Goal: Information Seeking & Learning: Learn about a topic

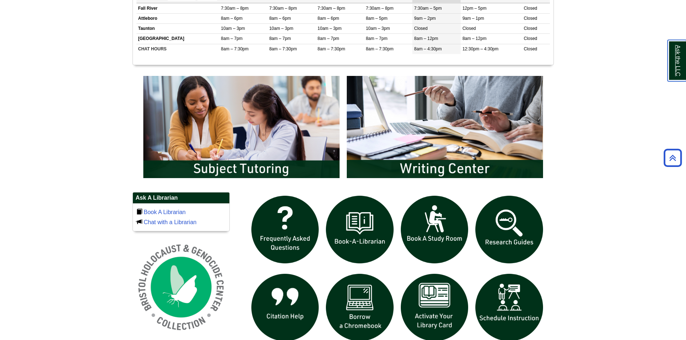
scroll to position [324, 0]
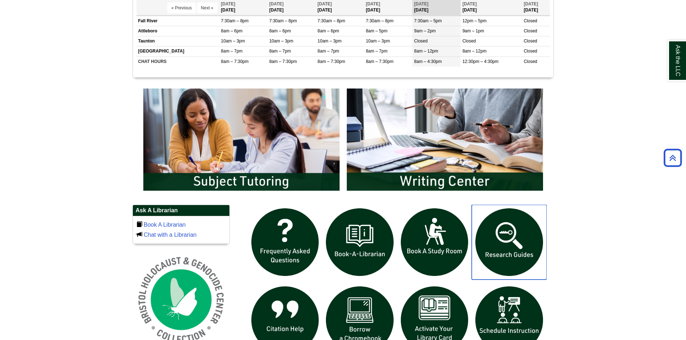
click at [511, 240] on img "slideshow" at bounding box center [508, 242] width 75 height 75
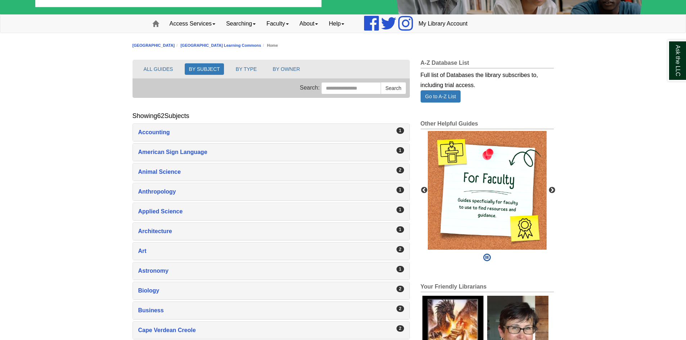
scroll to position [72, 0]
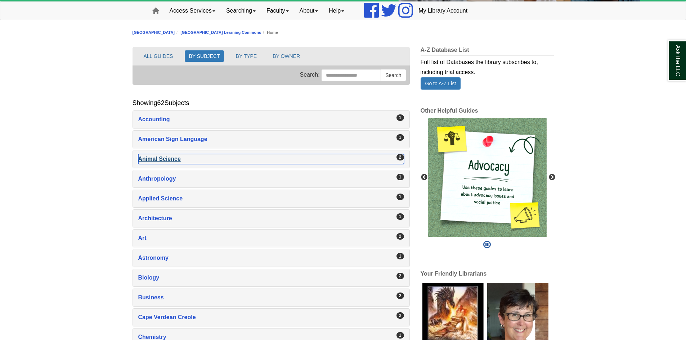
click at [177, 161] on div "Animal Science , 2 guides" at bounding box center [271, 159] width 266 height 10
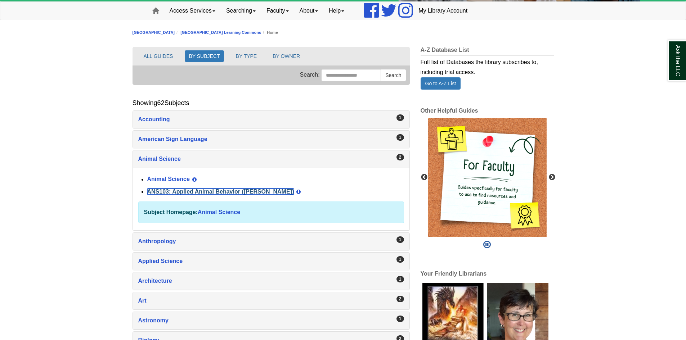
click at [199, 189] on link "ANS103: Applied Animal Behavior ([PERSON_NAME])" at bounding box center [220, 192] width 147 height 6
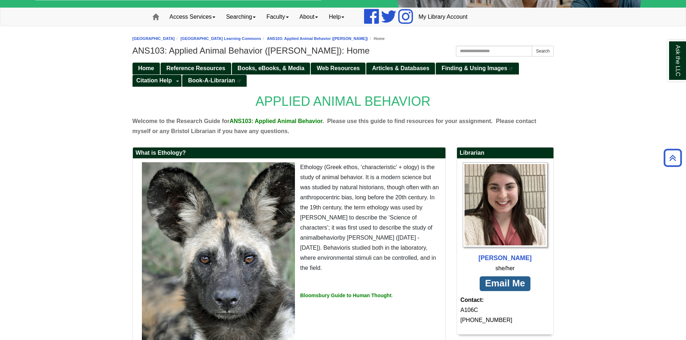
scroll to position [53, 0]
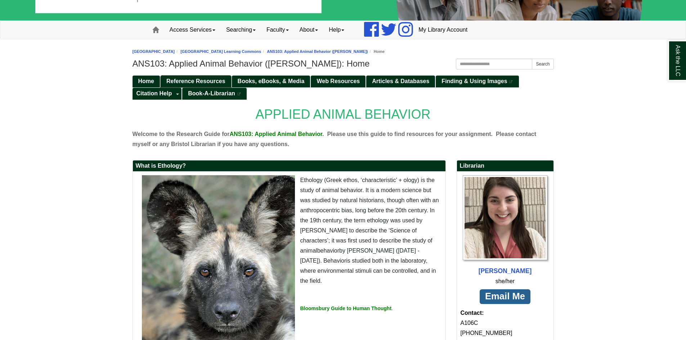
click at [185, 78] on span "Reference Resources" at bounding box center [195, 81] width 59 height 6
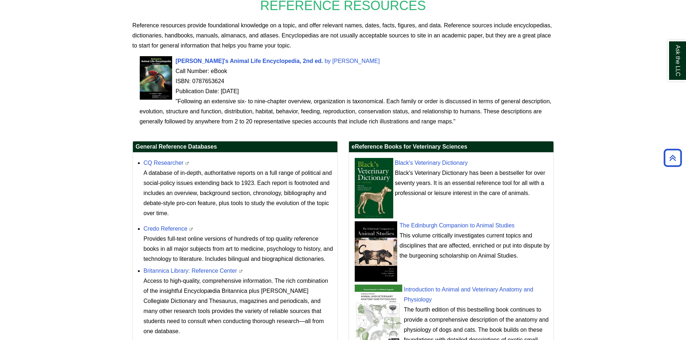
scroll to position [144, 0]
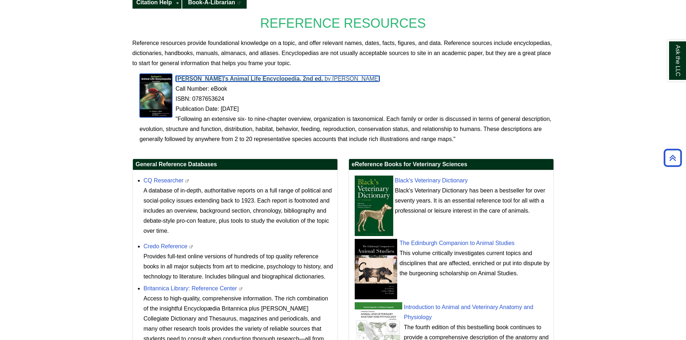
click at [293, 77] on span "Grzimek's Animal Life Encyclopedia, 2nd ed." at bounding box center [250, 79] width 148 height 6
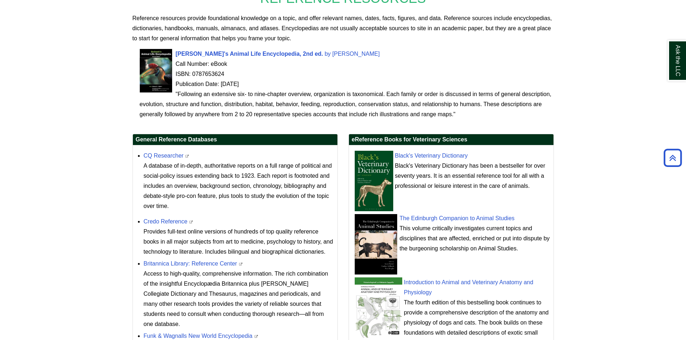
scroll to position [180, 0]
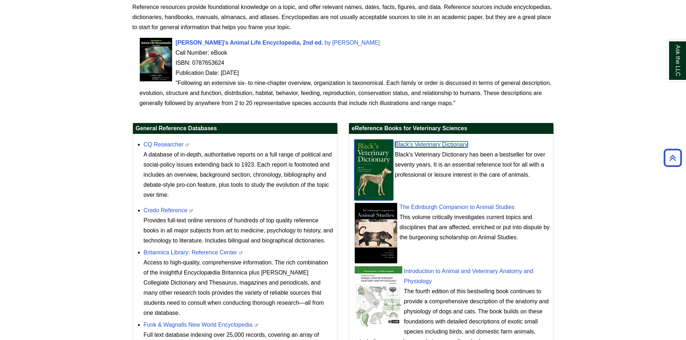
click at [441, 145] on link "Black's Veterinary Dictionary" at bounding box center [431, 144] width 73 height 6
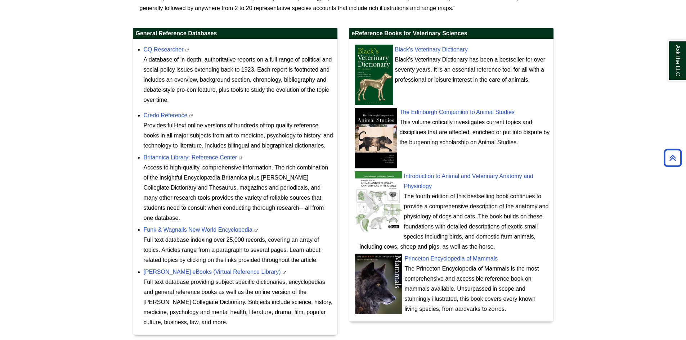
scroll to position [288, 0]
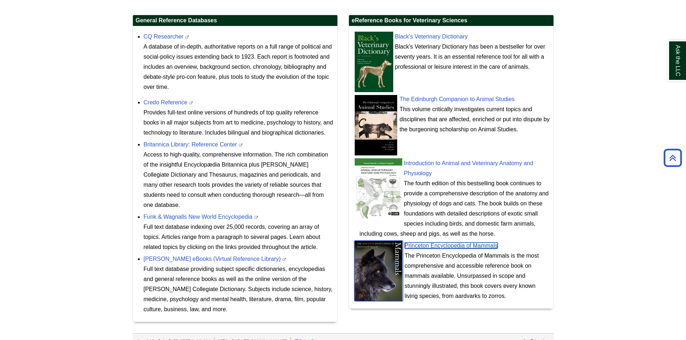
click at [448, 246] on link "Princeton Encyclopedia of Mammals" at bounding box center [450, 246] width 93 height 6
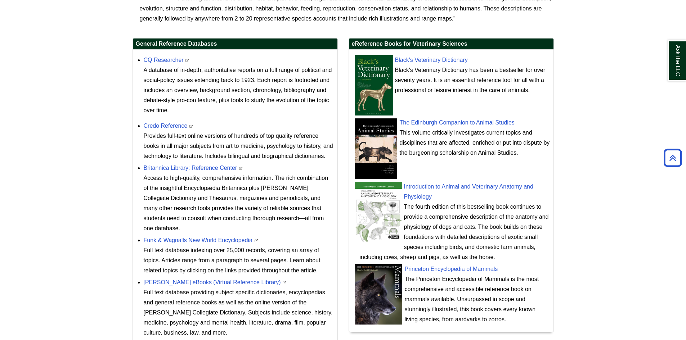
scroll to position [252, 0]
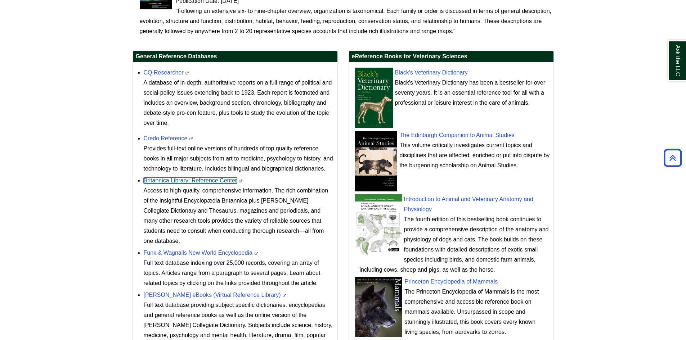
click at [205, 181] on link "Britannica Library: Reference Center" at bounding box center [191, 180] width 94 height 6
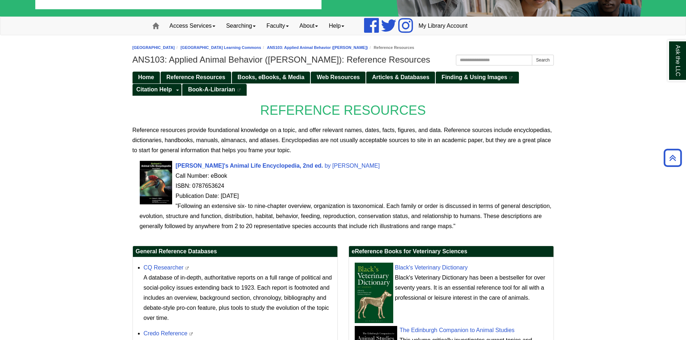
scroll to position [56, 0]
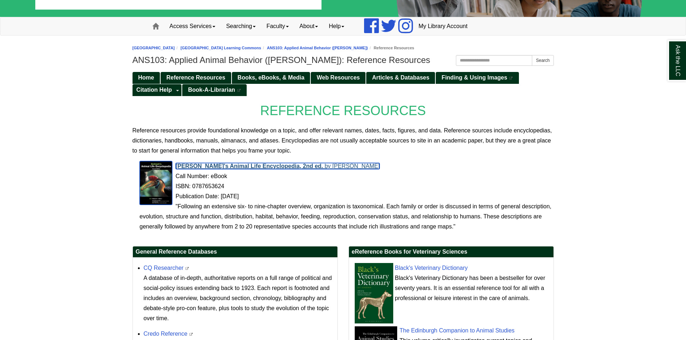
click at [231, 166] on span "Grzimek's Animal Life Encyclopedia, 2nd ed." at bounding box center [250, 166] width 148 height 6
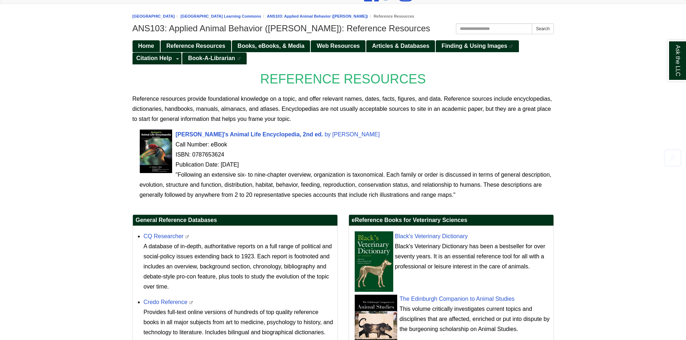
scroll to position [128, 0]
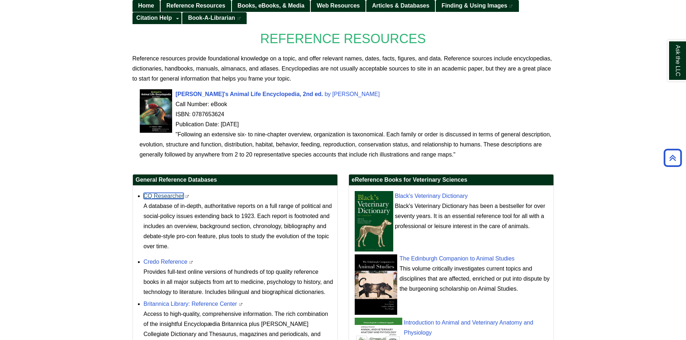
click at [161, 197] on link "CQ Researcher" at bounding box center [164, 196] width 40 height 6
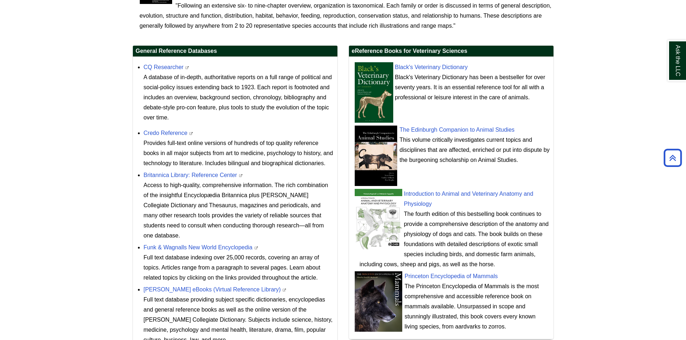
scroll to position [272, 0]
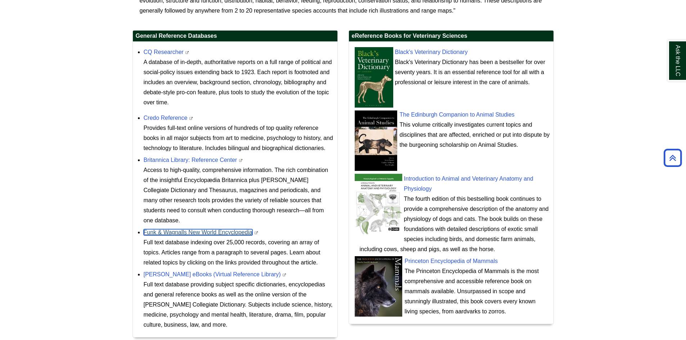
click at [195, 232] on link "Funk & Wagnalls New World Encyclopedia" at bounding box center [198, 232] width 109 height 6
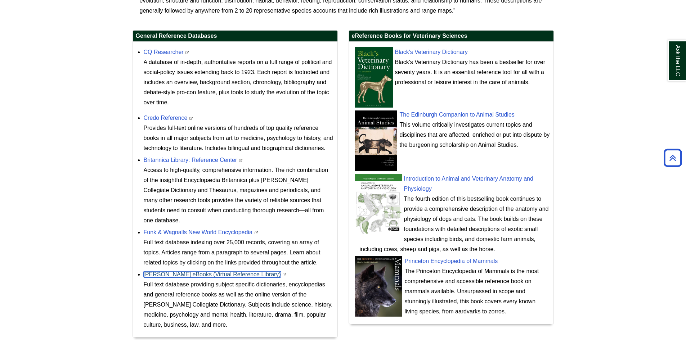
click at [204, 276] on link "Gale eBooks (Virtual Reference Library)" at bounding box center [212, 274] width 137 height 6
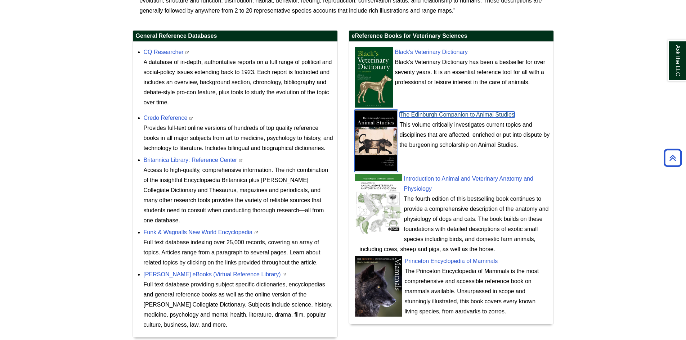
click at [451, 114] on link "The Edinburgh Companion to Animal Studies" at bounding box center [456, 115] width 115 height 6
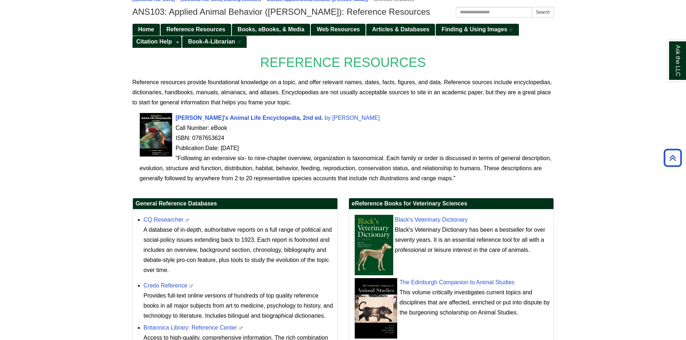
scroll to position [92, 0]
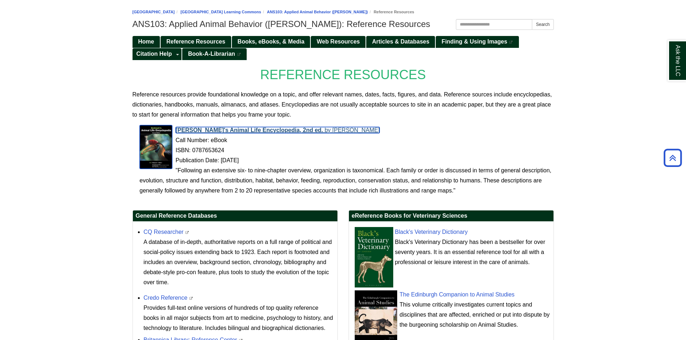
click at [252, 130] on span "Grzimek's Animal Life Encyclopedia, 2nd ed." at bounding box center [250, 130] width 148 height 6
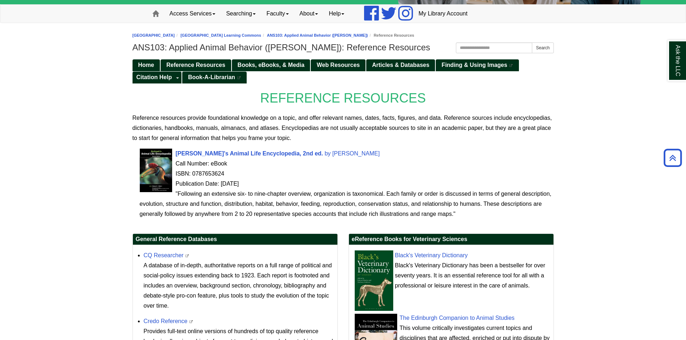
scroll to position [56, 0]
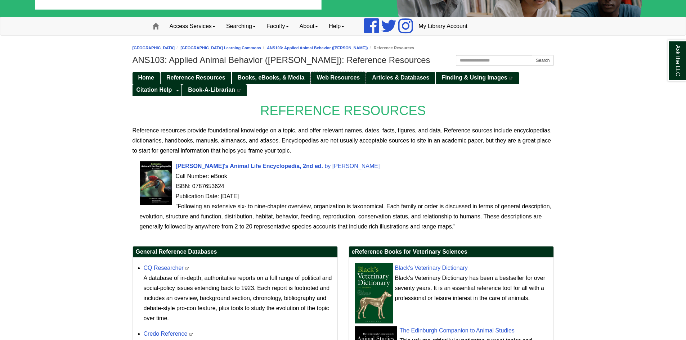
click at [343, 77] on span "Web Resources" at bounding box center [337, 77] width 43 height 6
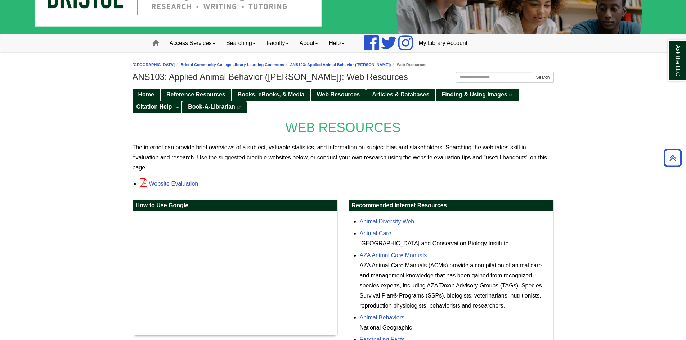
scroll to position [8, 0]
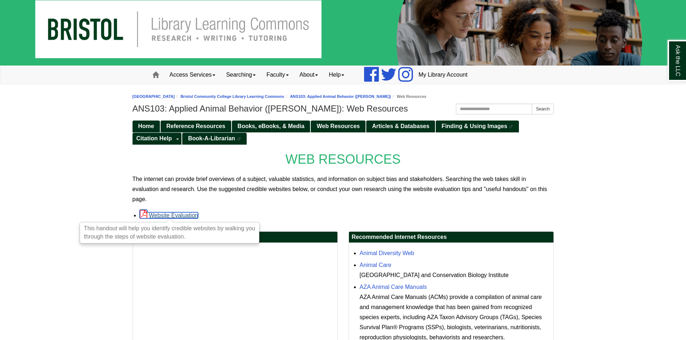
click at [171, 214] on link "Website Evaluation" at bounding box center [169, 215] width 59 height 6
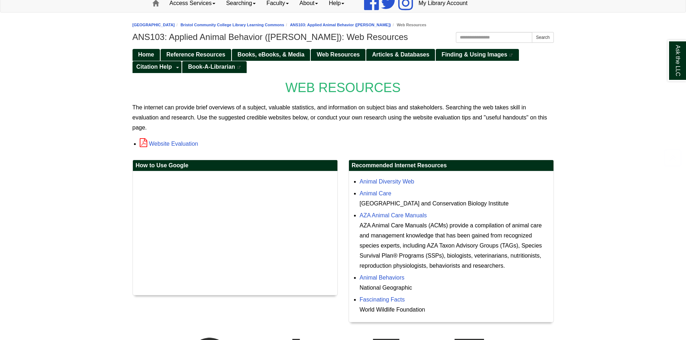
scroll to position [80, 0]
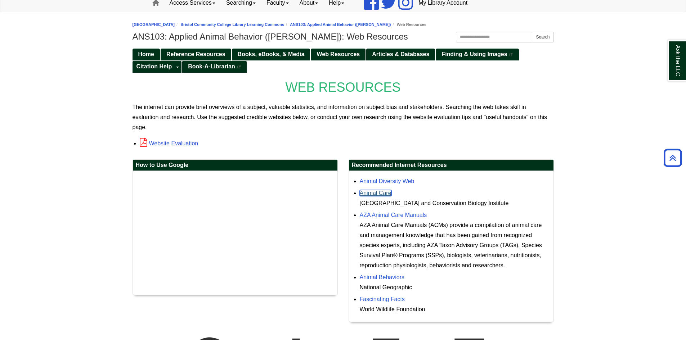
click at [380, 194] on link "Animal Care" at bounding box center [375, 193] width 32 height 6
